Goal: Task Accomplishment & Management: Manage account settings

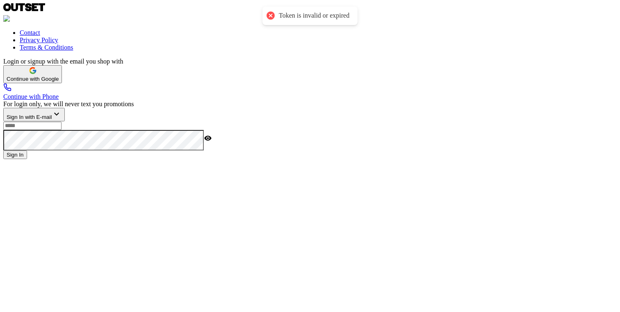
click at [59, 82] on span "Continue with Google" at bounding box center [33, 79] width 52 height 6
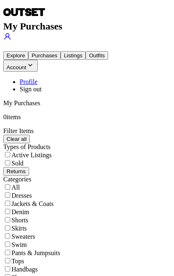
click at [11, 32] on icon at bounding box center [7, 36] width 8 height 8
